Goal: Task Accomplishment & Management: Use online tool/utility

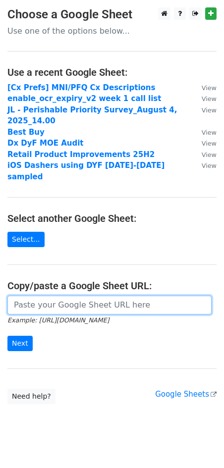
click at [37, 296] on input "url" at bounding box center [109, 305] width 204 height 19
paste input "[URL][DOMAIN_NAME]"
type input "[URL][DOMAIN_NAME]"
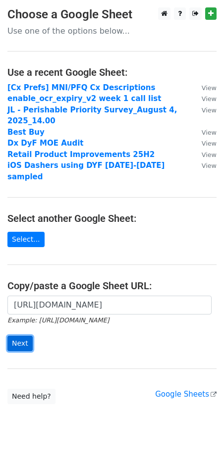
scroll to position [0, 0]
click at [20, 336] on input "Next" at bounding box center [19, 343] width 25 height 15
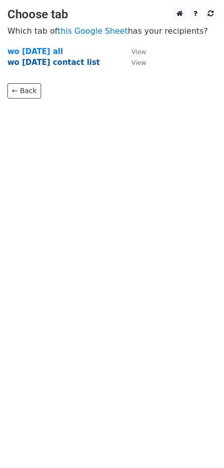
click at [57, 66] on strong "wo sept 8 contact list" at bounding box center [53, 62] width 93 height 9
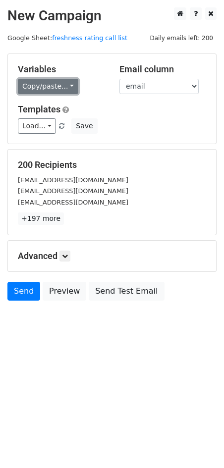
click at [47, 90] on link "Copy/paste..." at bounding box center [48, 86] width 60 height 15
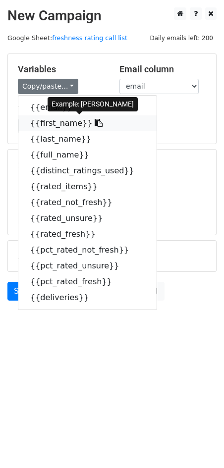
click at [57, 117] on link "{{first_name}}" at bounding box center [87, 123] width 138 height 16
